Goal: Information Seeking & Learning: Learn about a topic

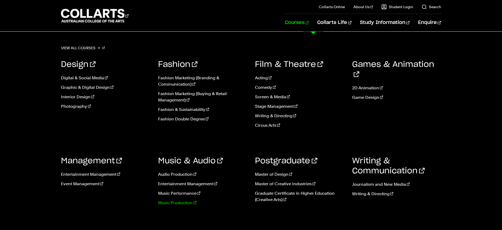
click at [178, 205] on link "Music Production" at bounding box center [202, 203] width 89 height 6
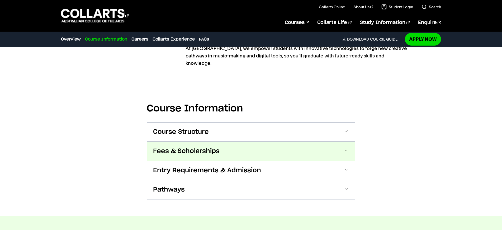
scroll to position [606, 0]
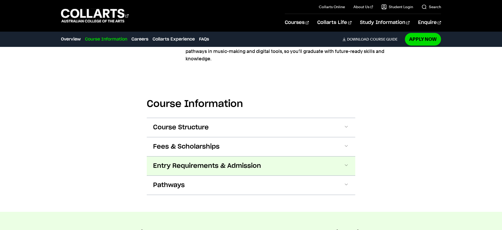
click at [222, 162] on span "Entry Requirements & Admission" at bounding box center [207, 166] width 108 height 8
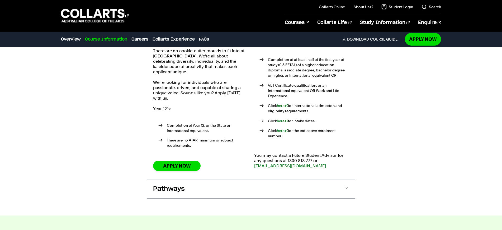
scroll to position [750, 0]
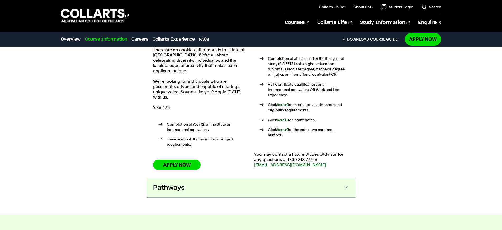
click at [216, 179] on button "Pathways" at bounding box center [251, 188] width 208 height 19
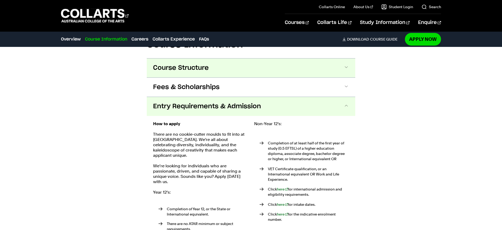
click at [213, 62] on button "Course Structure" at bounding box center [251, 68] width 208 height 19
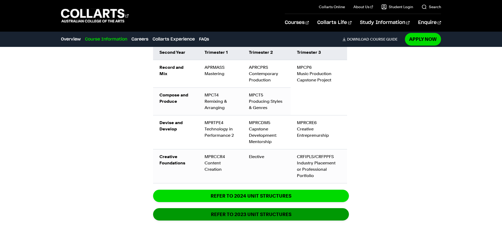
scroll to position [919, 0]
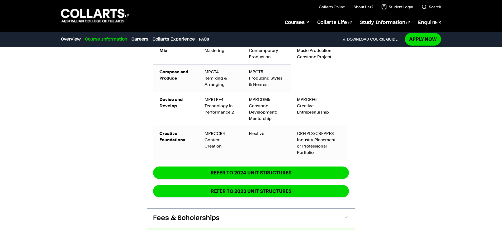
click at [286, 148] on div "Bachelor of Music Production The Bachelor degree can be completed in six trimes…" at bounding box center [251, 13] width 196 height 369
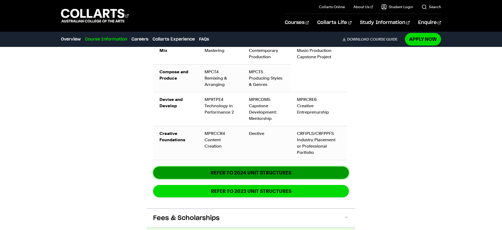
click at [281, 167] on link "REFER TO 2024 unit structures" at bounding box center [251, 173] width 196 height 12
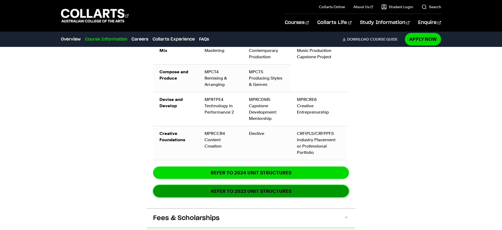
click at [284, 188] on strong "REFER TO 2023 UNIT STRUCTURES" at bounding box center [251, 191] width 80 height 6
